Goal: Task Accomplishment & Management: Manage account settings

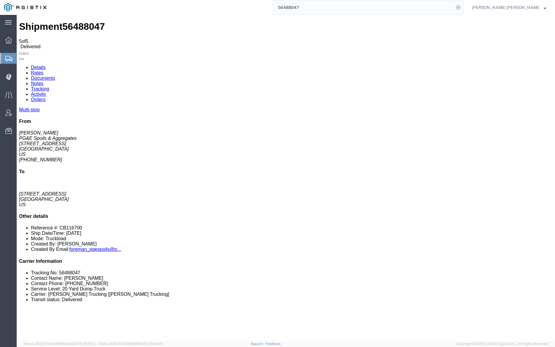
click at [322, 10] on input "56488047" at bounding box center [363, 7] width 181 height 14
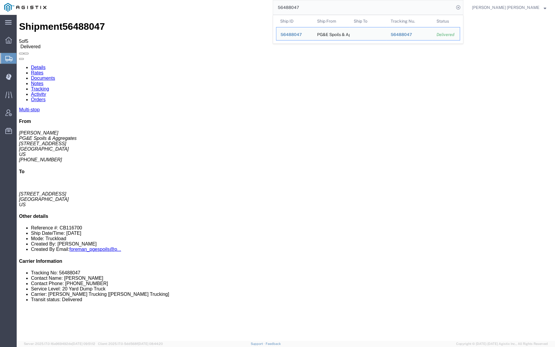
click at [322, 10] on input "56488047" at bounding box center [363, 7] width 181 height 14
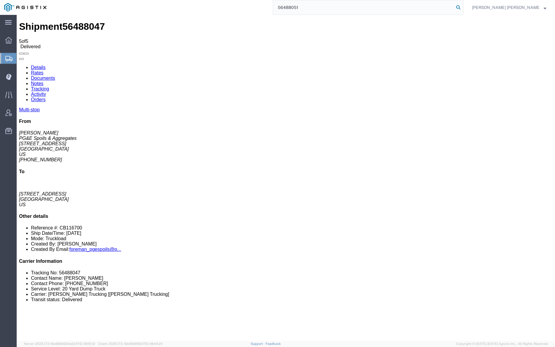
click at [463, 7] on icon at bounding box center [458, 7] width 8 height 8
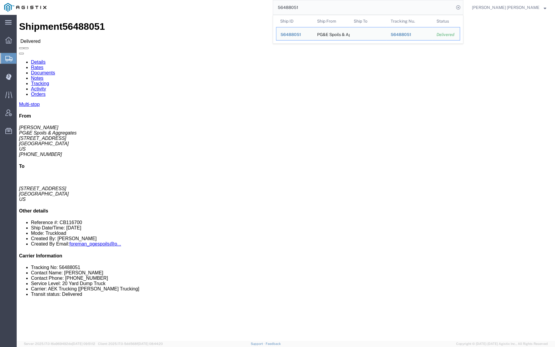
click link "Documents"
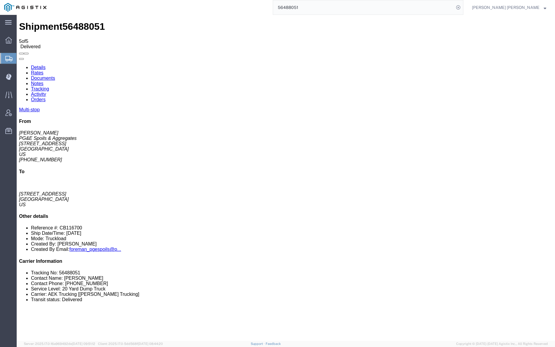
click at [44, 81] on link "Notes" at bounding box center [37, 83] width 13 height 5
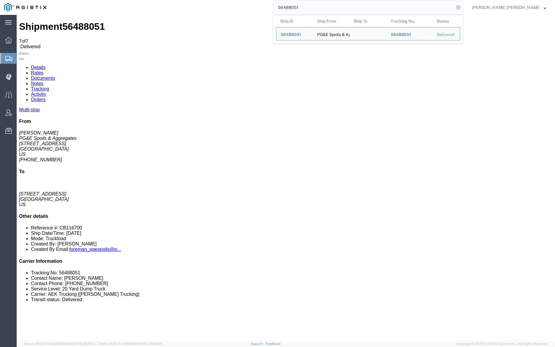
click at [318, 8] on input "56488051" at bounding box center [363, 7] width 181 height 14
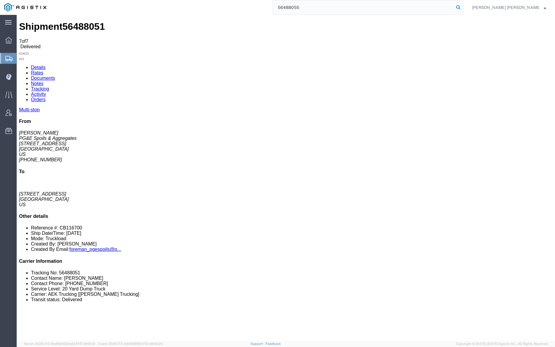
click at [463, 8] on icon at bounding box center [458, 7] width 8 height 8
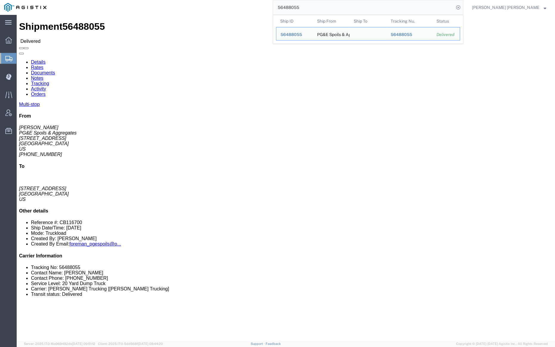
click link "Documents"
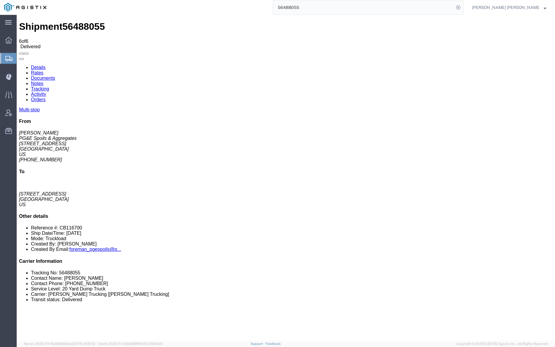
click at [44, 81] on link "Notes" at bounding box center [37, 83] width 13 height 5
click at [318, 7] on input "56488055" at bounding box center [363, 7] width 181 height 14
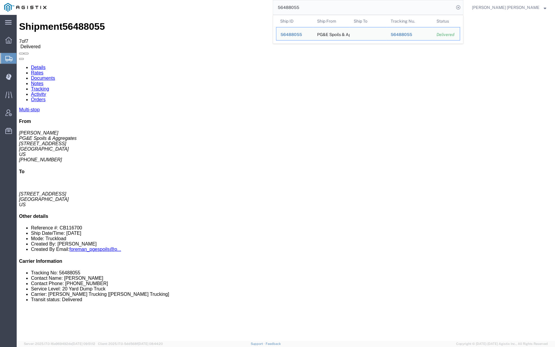
click at [318, 7] on input "56488055" at bounding box center [363, 7] width 181 height 14
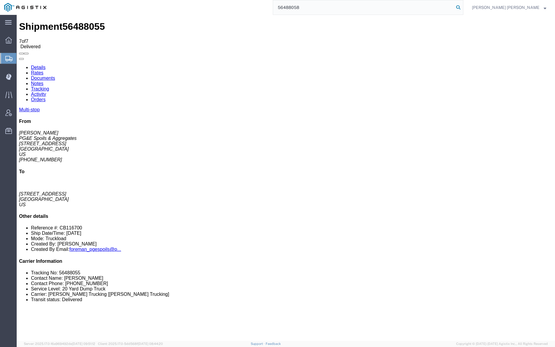
click at [463, 7] on icon at bounding box center [458, 7] width 8 height 8
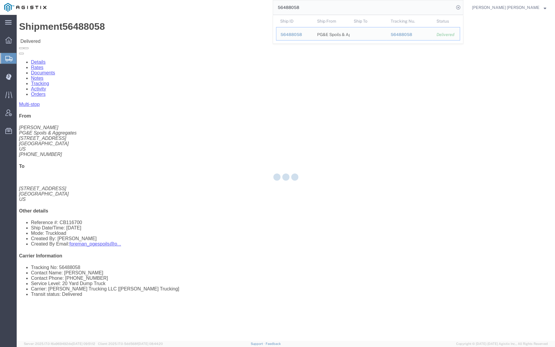
click at [83, 34] on div at bounding box center [286, 178] width 539 height 326
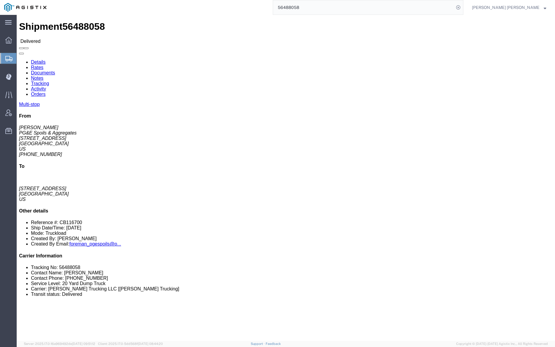
click link "Documents"
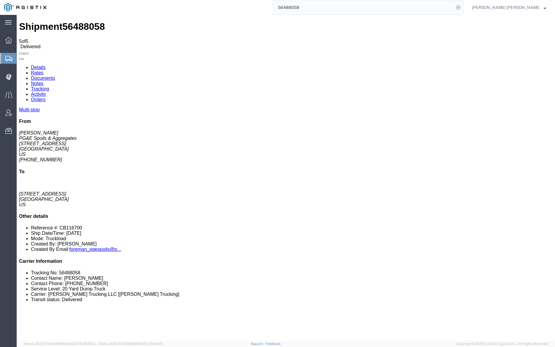
click at [55, 76] on link "Documents" at bounding box center [43, 78] width 24 height 5
click at [44, 81] on link "Notes" at bounding box center [37, 83] width 13 height 5
click at [322, 7] on input "56488058" at bounding box center [363, 7] width 181 height 14
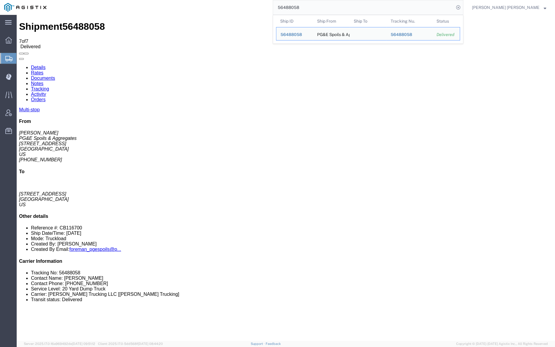
click at [322, 7] on input "56488058" at bounding box center [363, 7] width 181 height 14
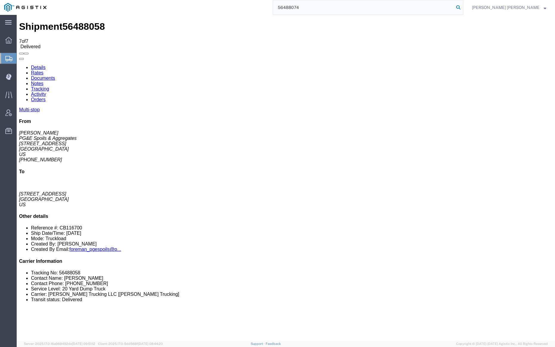
click at [463, 4] on icon at bounding box center [458, 7] width 8 height 8
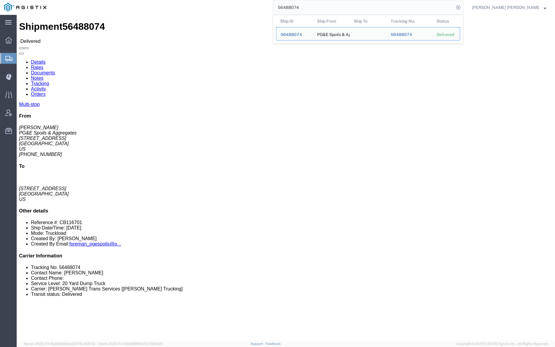
click link "Documents"
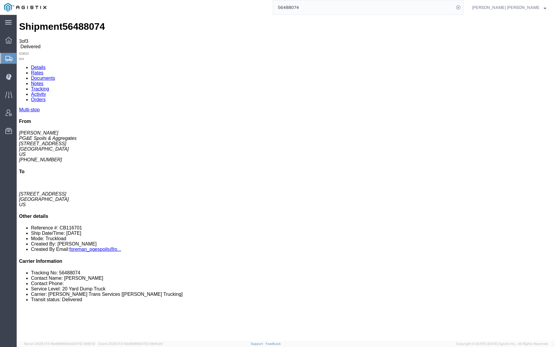
click at [316, 6] on input "56488074" at bounding box center [363, 7] width 181 height 14
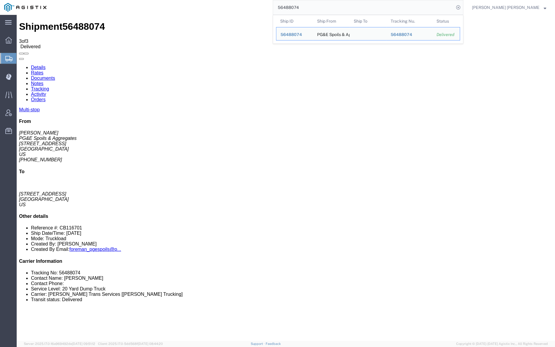
click at [316, 6] on input "56488074" at bounding box center [363, 7] width 181 height 14
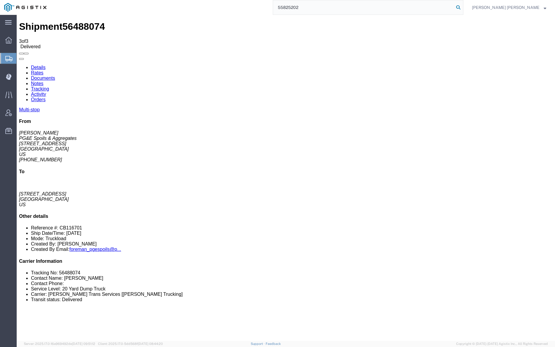
type input "55825202"
click at [463, 8] on icon at bounding box center [458, 7] width 8 height 8
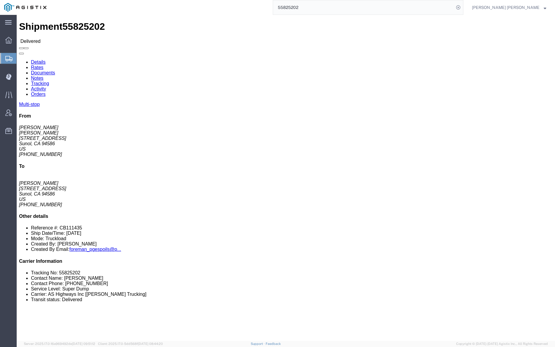
click link "Documents"
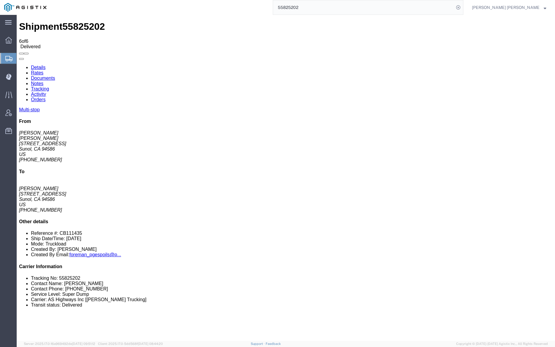
checkbox input "true"
drag, startPoint x: 26, startPoint y: 105, endPoint x: 25, endPoint y: 114, distance: 8.7
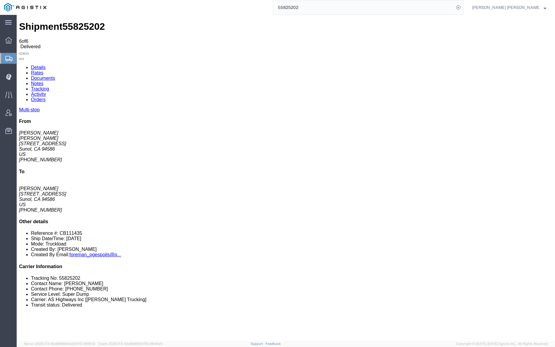
checkbox input "true"
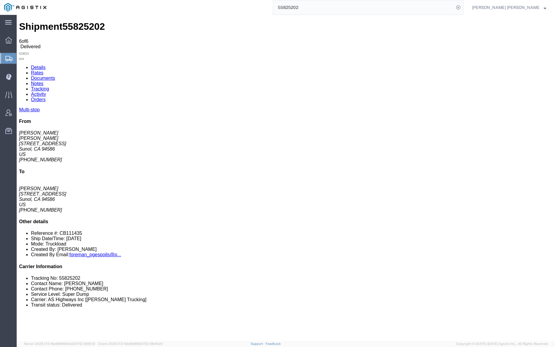
drag, startPoint x: 26, startPoint y: 129, endPoint x: 22, endPoint y: 136, distance: 8.0
checkbox input "true"
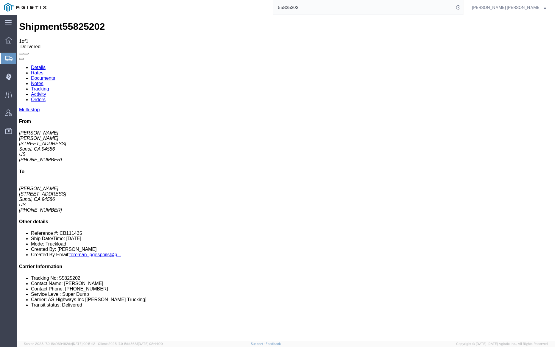
click at [320, 7] on input "55825202" at bounding box center [363, 7] width 181 height 14
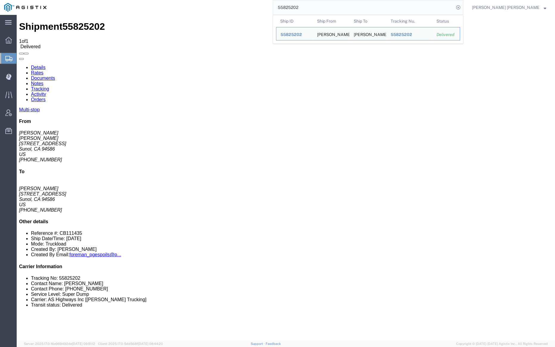
click at [320, 7] on input "55825202" at bounding box center [363, 7] width 181 height 14
paste input "6488074"
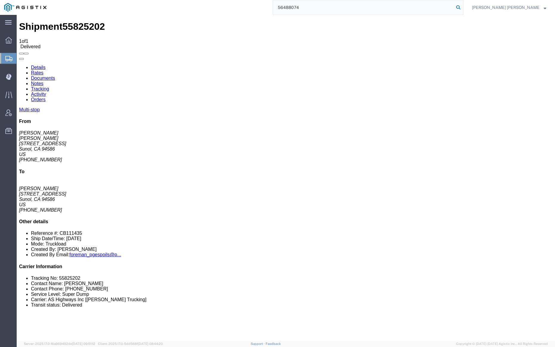
click at [463, 6] on icon at bounding box center [458, 7] width 8 height 8
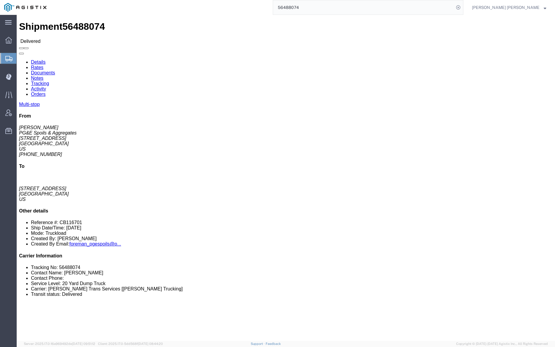
click link "Documents"
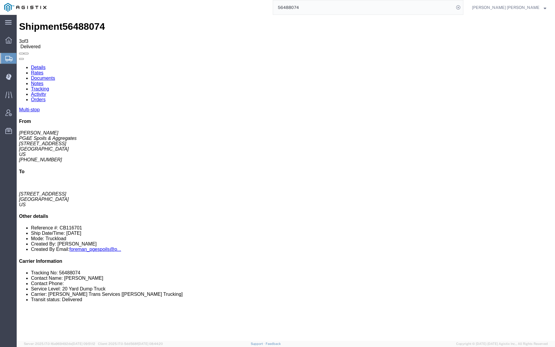
click at [44, 81] on link "Notes" at bounding box center [37, 83] width 13 height 5
click at [321, 8] on input "56488074" at bounding box center [363, 7] width 181 height 14
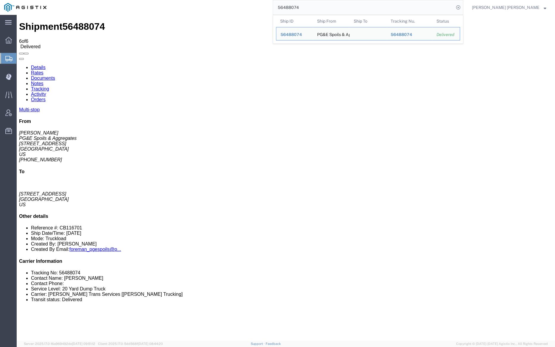
click at [321, 8] on input "56488074" at bounding box center [363, 7] width 181 height 14
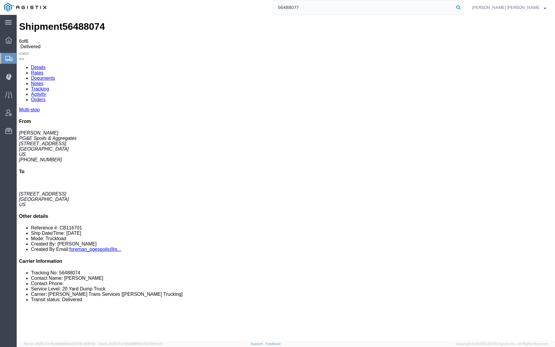
type input "56488077"
click at [463, 5] on icon at bounding box center [458, 7] width 8 height 8
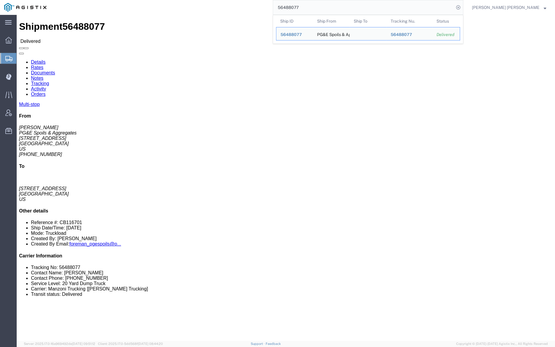
click div
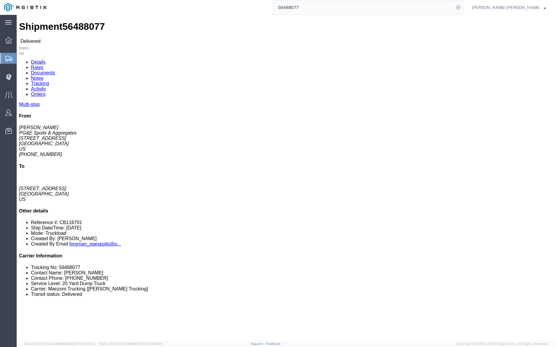
click link "Documents"
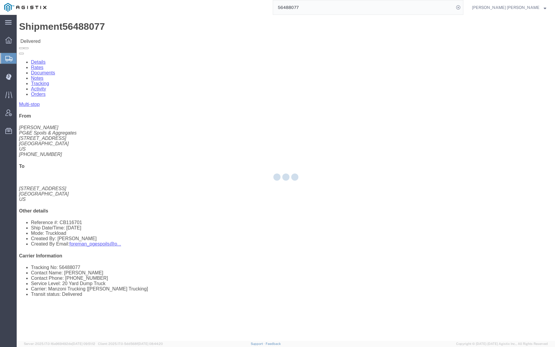
drag, startPoint x: 66, startPoint y: 22, endPoint x: 82, endPoint y: 37, distance: 22.4
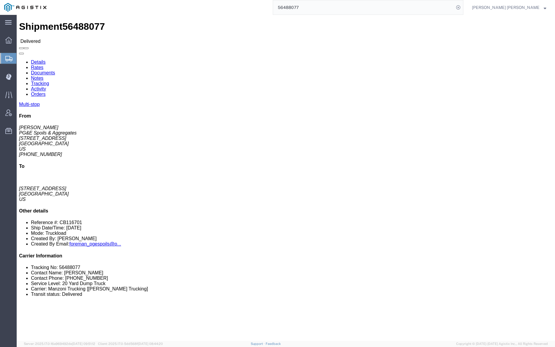
click link "Documents"
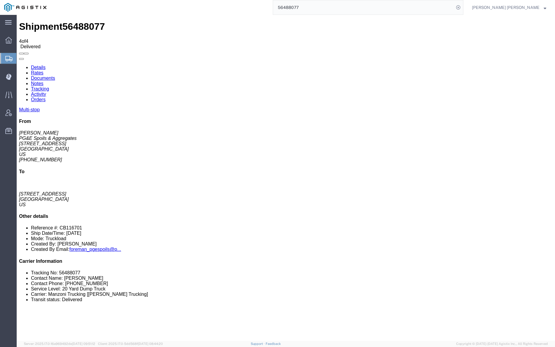
click at [44, 81] on link "Notes" at bounding box center [37, 83] width 13 height 5
click at [49, 86] on link "Tracking" at bounding box center [40, 88] width 18 height 5
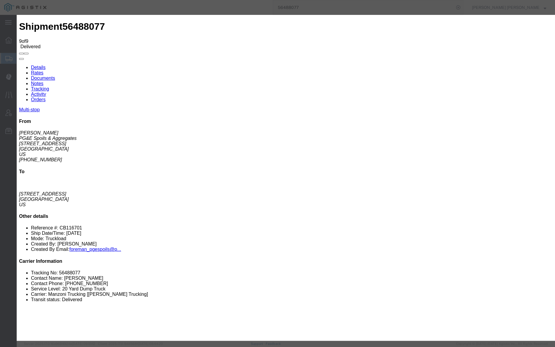
type input "[DATE]"
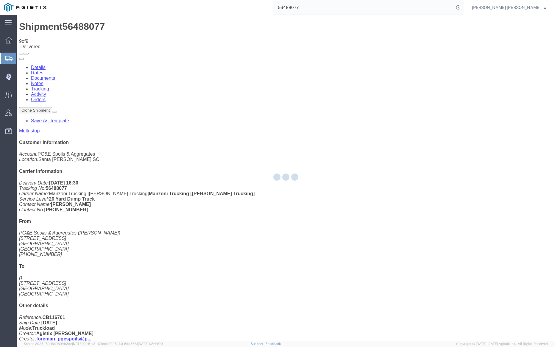
click at [105, 35] on div at bounding box center [286, 178] width 539 height 326
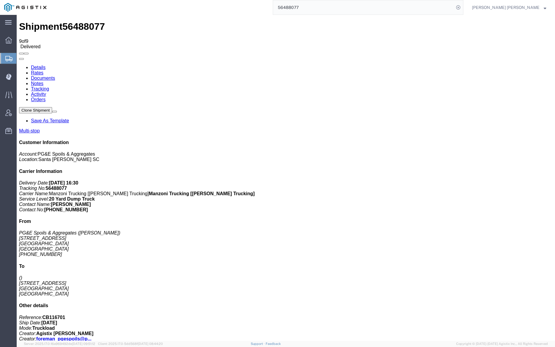
click at [44, 81] on link "Notes" at bounding box center [37, 83] width 13 height 5
click at [316, 9] on input "56488077" at bounding box center [363, 7] width 181 height 14
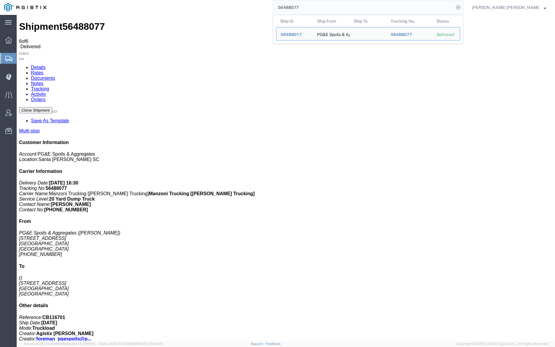
click at [316, 9] on input "56488077" at bounding box center [363, 7] width 181 height 14
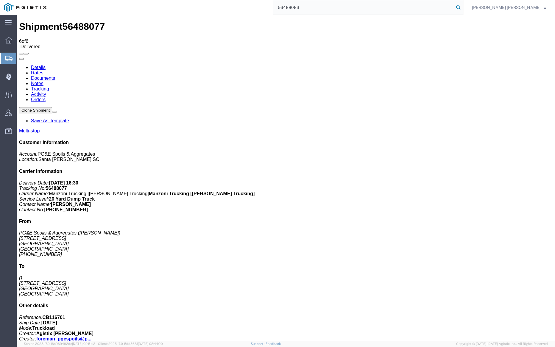
type input "56488083"
click at [463, 6] on icon at bounding box center [458, 7] width 8 height 8
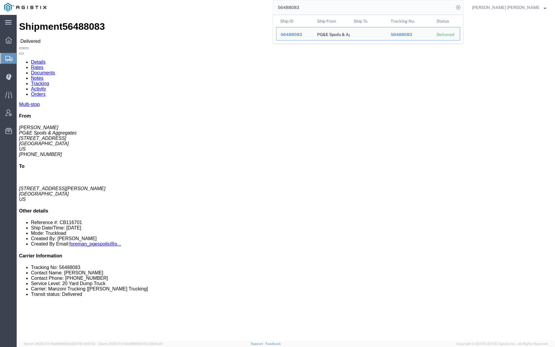
click link "Documents"
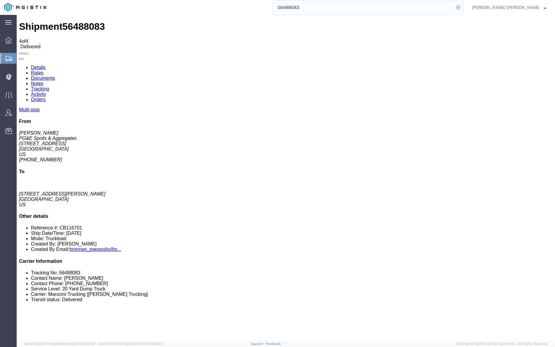
click at [49, 86] on link "Tracking" at bounding box center [40, 88] width 18 height 5
click at [55, 76] on link "Documents" at bounding box center [43, 78] width 24 height 5
click at [44, 81] on link "Notes" at bounding box center [37, 83] width 13 height 5
